Goal: Information Seeking & Learning: Learn about a topic

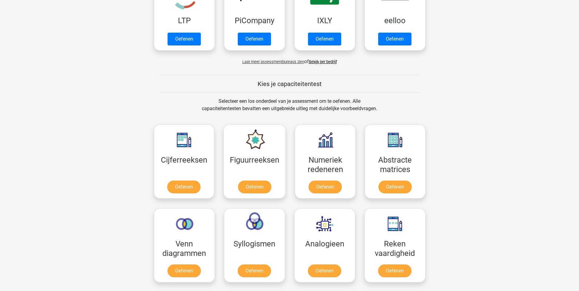
scroll to position [244, 0]
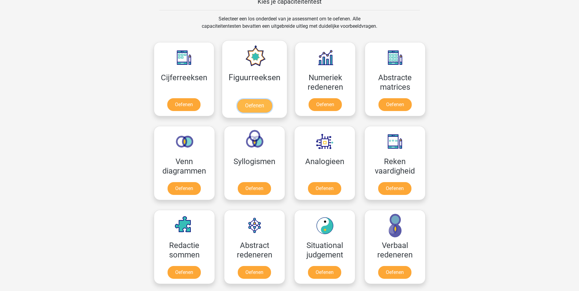
click at [264, 104] on link "Oefenen" at bounding box center [254, 105] width 35 height 13
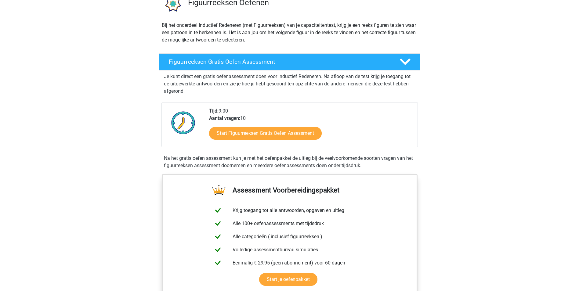
scroll to position [61, 0]
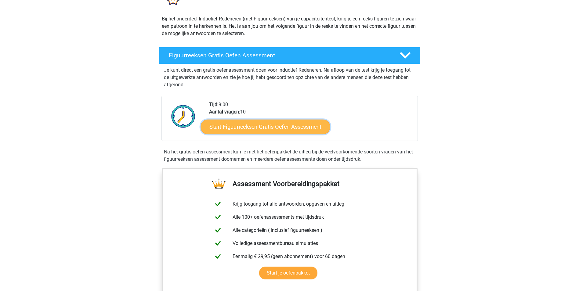
click at [265, 127] on link "Start Figuurreeksen Gratis Oefen Assessment" at bounding box center [264, 126] width 129 height 15
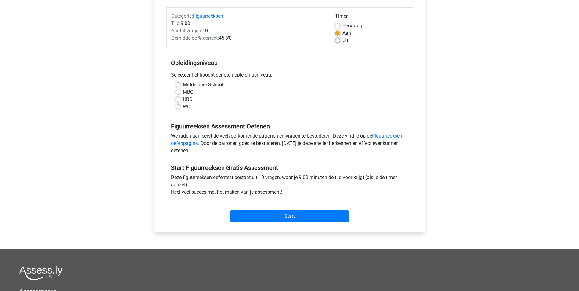
scroll to position [61, 0]
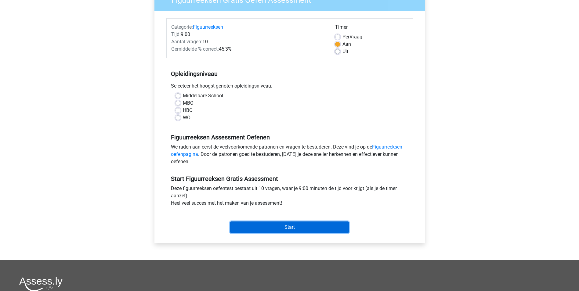
click at [308, 226] on input "Start" at bounding box center [289, 228] width 119 height 12
click at [260, 114] on div "HBO" at bounding box center [289, 110] width 228 height 7
click at [183, 101] on label "MBO" at bounding box center [188, 102] width 11 height 7
click at [179, 101] on input "MBO" at bounding box center [177, 102] width 5 height 6
radio input "true"
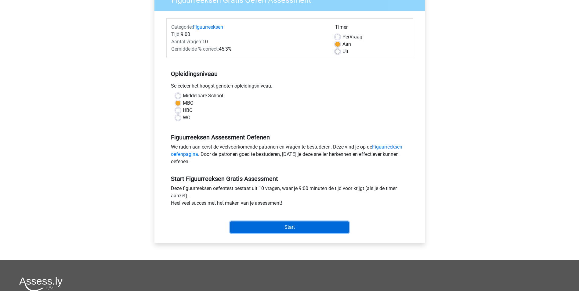
click at [320, 229] on input "Start" at bounding box center [289, 228] width 119 height 12
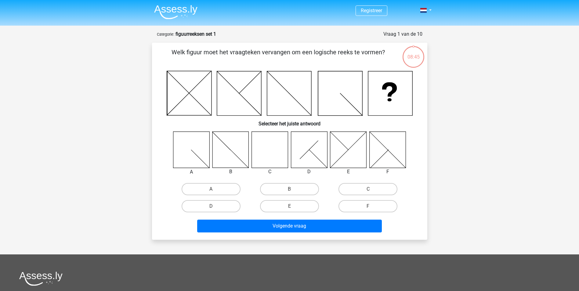
click at [278, 148] on icon at bounding box center [269, 150] width 36 height 36
click at [360, 185] on label "C" at bounding box center [367, 189] width 59 height 12
click at [368, 189] on input "C" at bounding box center [370, 191] width 4 height 4
radio input "true"
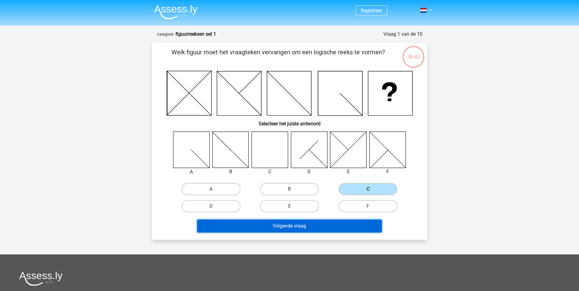
click at [324, 228] on button "Volgende vraag" at bounding box center [289, 226] width 185 height 13
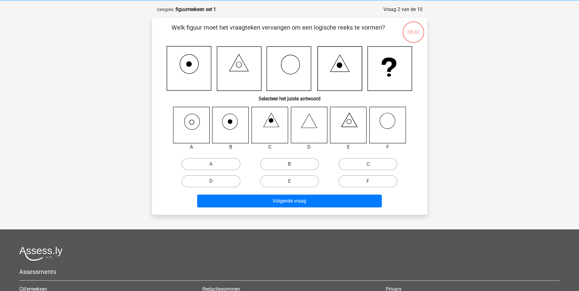
scroll to position [31, 0]
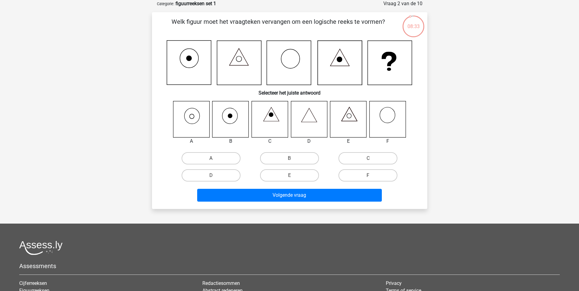
click at [340, 58] on icon at bounding box center [339, 59] width 5 height 5
click at [195, 122] on icon at bounding box center [191, 119] width 36 height 36
drag, startPoint x: 208, startPoint y: 157, endPoint x: 255, endPoint y: 163, distance: 47.4
click at [255, 163] on div "A B C D" at bounding box center [290, 167] width 236 height 34
click at [189, 119] on icon at bounding box center [191, 119] width 36 height 36
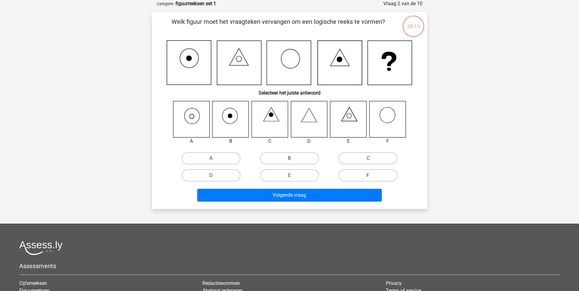
click at [214, 151] on div "A" at bounding box center [211, 158] width 78 height 17
click at [211, 155] on label "A" at bounding box center [211, 158] width 59 height 12
click at [211, 158] on input "A" at bounding box center [213, 160] width 4 height 4
radio input "true"
click at [272, 188] on div "Volgende vraag" at bounding box center [290, 194] width 256 height 20
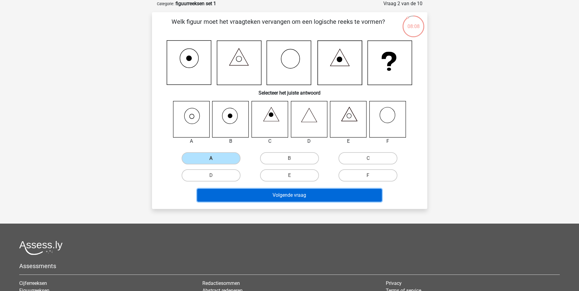
click at [267, 192] on button "Volgende vraag" at bounding box center [289, 195] width 185 height 13
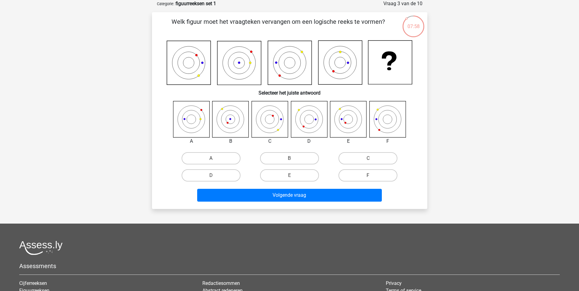
click at [333, 62] on icon at bounding box center [340, 63] width 44 height 44
click at [187, 119] on icon at bounding box center [191, 119] width 36 height 36
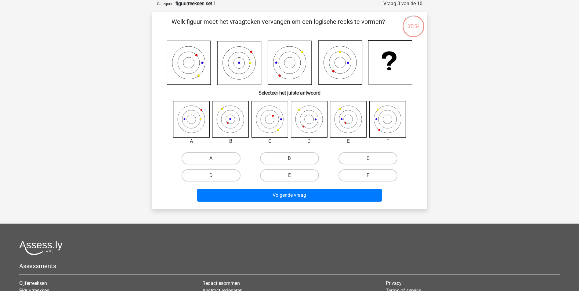
click at [342, 117] on icon at bounding box center [348, 119] width 36 height 36
click at [192, 117] on icon at bounding box center [191, 119] width 36 height 36
click at [338, 67] on icon at bounding box center [340, 62] width 11 height 11
click at [298, 175] on label "E" at bounding box center [289, 175] width 59 height 12
click at [293, 175] on input "E" at bounding box center [291, 177] width 4 height 4
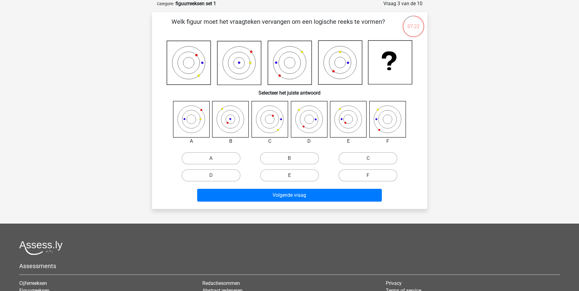
radio input "true"
click at [341, 107] on icon at bounding box center [348, 119] width 36 height 36
click at [342, 121] on icon at bounding box center [348, 119] width 36 height 36
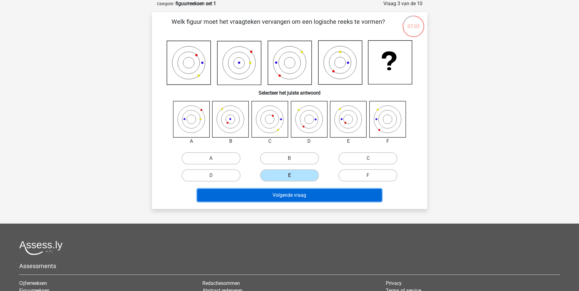
click at [279, 190] on button "Volgende vraag" at bounding box center [289, 195] width 185 height 13
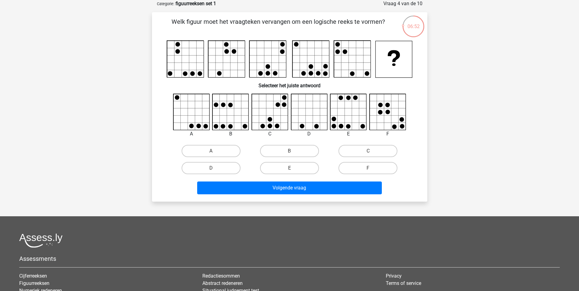
click at [248, 148] on div "C" at bounding box center [211, 151] width 74 height 12
drag, startPoint x: 48, startPoint y: 16, endPoint x: 49, endPoint y: 6, distance: 10.1
click at [49, 14] on div "Registreer Nederlands English" at bounding box center [289, 173] width 579 height 408
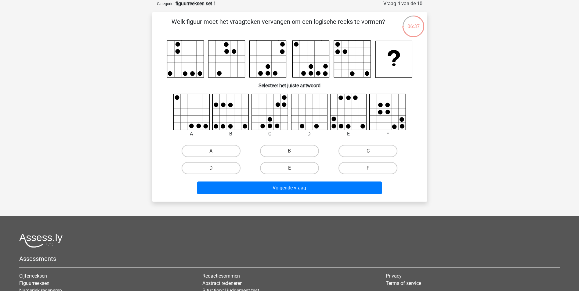
click at [74, 145] on div "Registreer Nederlands English" at bounding box center [289, 173] width 579 height 408
click at [457, 114] on div "Registreer Nederlands English" at bounding box center [289, 173] width 579 height 408
drag, startPoint x: 484, startPoint y: 49, endPoint x: 442, endPoint y: 0, distance: 64.5
click at [483, 49] on div "Registreer Nederlands English" at bounding box center [289, 173] width 579 height 408
click at [529, 114] on div "Registreer Nederlands English" at bounding box center [289, 173] width 579 height 408
